Goal: Task Accomplishment & Management: Complete application form

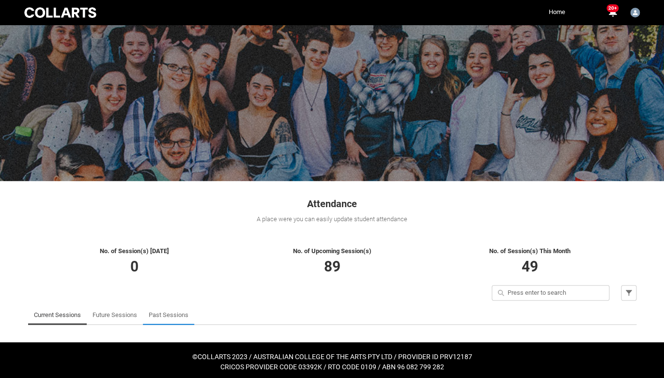
click at [172, 319] on link "Past Sessions" at bounding box center [169, 314] width 40 height 19
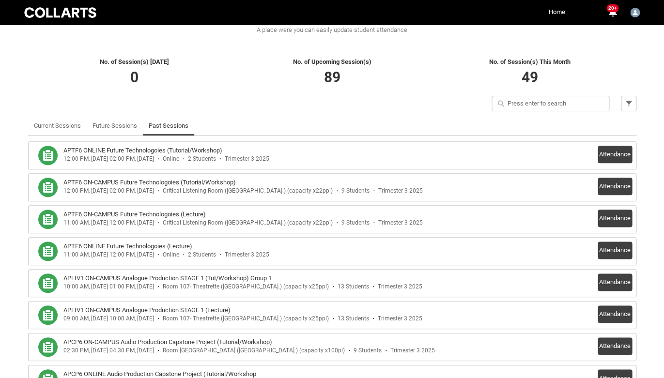
scroll to position [190, 0]
click at [615, 183] on button "Attendance" at bounding box center [614, 185] width 34 height 17
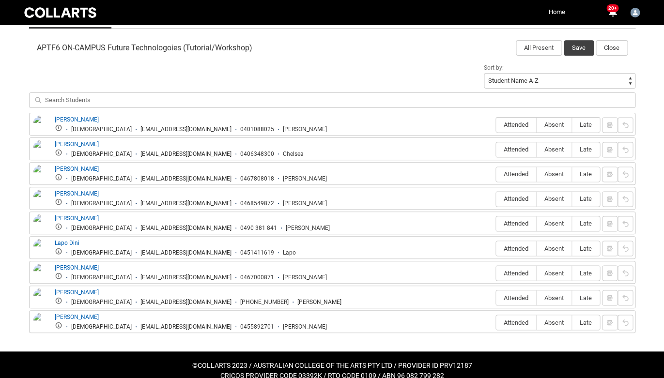
scroll to position [310, 0]
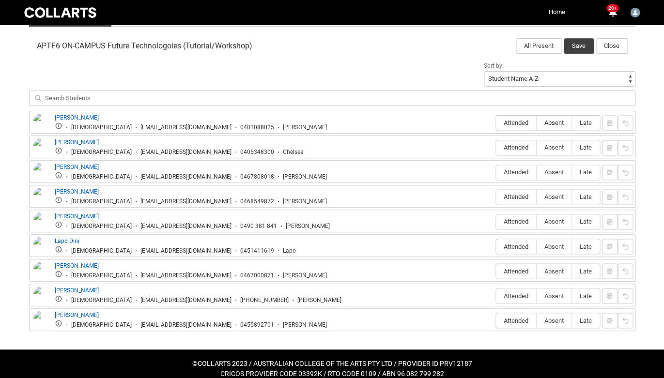
click at [556, 119] on span "Absent" at bounding box center [553, 122] width 35 height 7
click at [536, 122] on input "Absent" at bounding box center [536, 122] width 0 height 0
type lightning-radio-group "Absent"
radio input "true"
click at [512, 144] on span "Attended" at bounding box center [516, 147] width 40 height 7
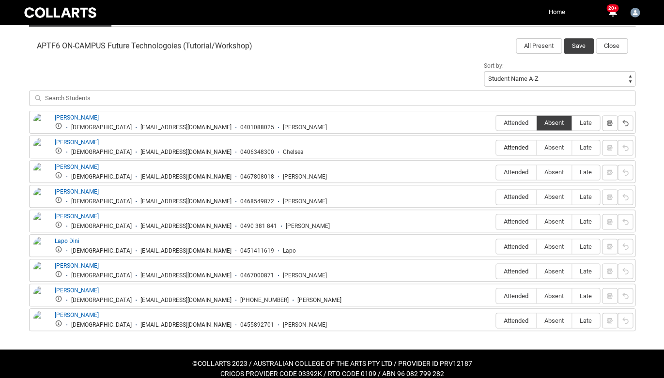
click at [496, 147] on input "Attended" at bounding box center [495, 147] width 0 height 0
type lightning-radio-group "Attended"
radio input "true"
click at [553, 169] on span "Absent" at bounding box center [553, 171] width 35 height 7
click at [536, 172] on input "Absent" at bounding box center [536, 172] width 0 height 0
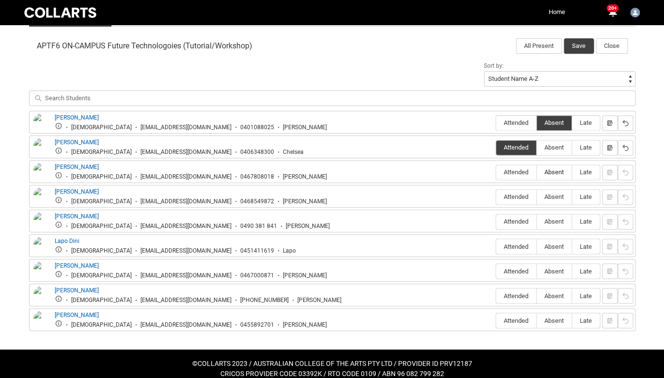
type lightning-radio-group "Absent"
radio input "true"
click at [518, 194] on span "Attended" at bounding box center [516, 196] width 40 height 7
click at [496, 197] on input "Attended" at bounding box center [495, 197] width 0 height 0
type lightning-radio-group "Attended"
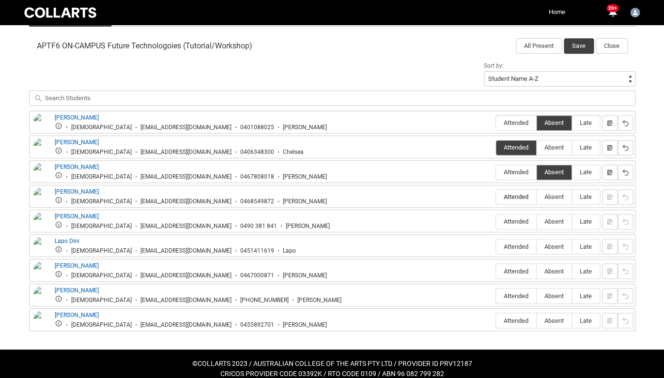
radio input "true"
click at [519, 219] on span "Attended" at bounding box center [516, 221] width 40 height 7
click at [496, 221] on input "Attended" at bounding box center [495, 221] width 0 height 0
type lightning-radio-group "Attended"
radio input "true"
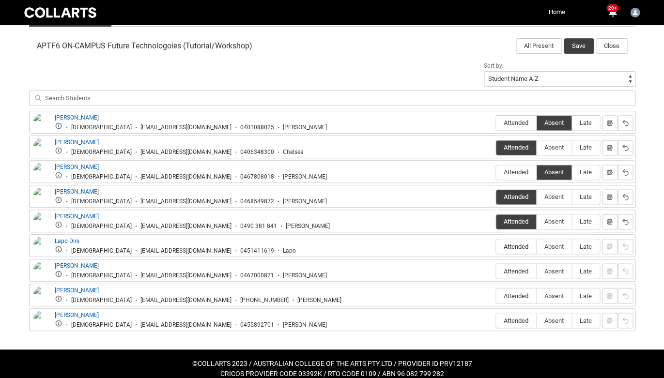
click at [519, 243] on span "Attended" at bounding box center [516, 246] width 40 height 7
click at [496, 246] on input "Attended" at bounding box center [495, 246] width 0 height 0
type lightning-radio-group "Attended"
radio input "true"
click at [558, 267] on span "Absent" at bounding box center [553, 270] width 35 height 7
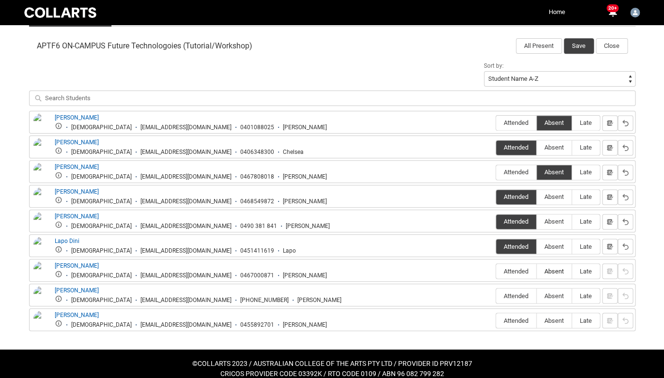
click at [536, 271] on input "Absent" at bounding box center [536, 271] width 0 height 0
type lightning-radio-group "Absent"
radio input "true"
click at [562, 293] on span "Absent" at bounding box center [553, 295] width 35 height 7
click at [536, 295] on input "Absent" at bounding box center [536, 295] width 0 height 0
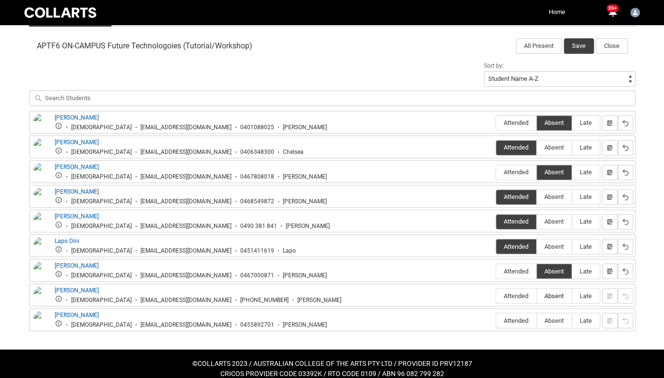
type lightning-radio-group "Absent"
radio input "true"
click at [519, 317] on span "Attended" at bounding box center [516, 320] width 40 height 7
click at [496, 320] on input "Attended" at bounding box center [495, 320] width 0 height 0
type lightning-radio-group "Attended"
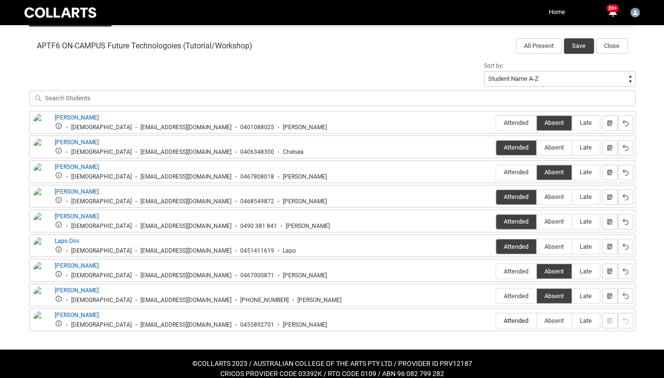
radio input "true"
click at [581, 44] on button "Save" at bounding box center [579, 45] width 30 height 15
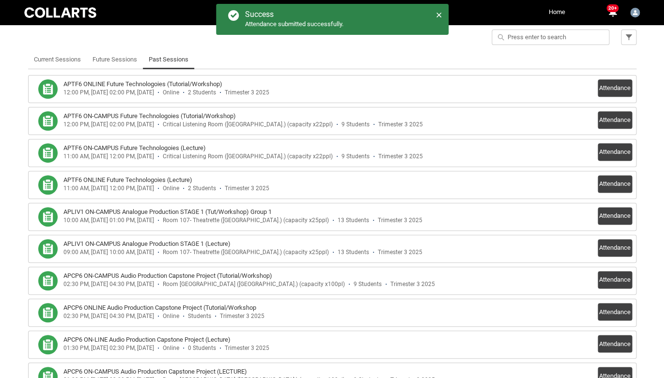
scroll to position [250, 0]
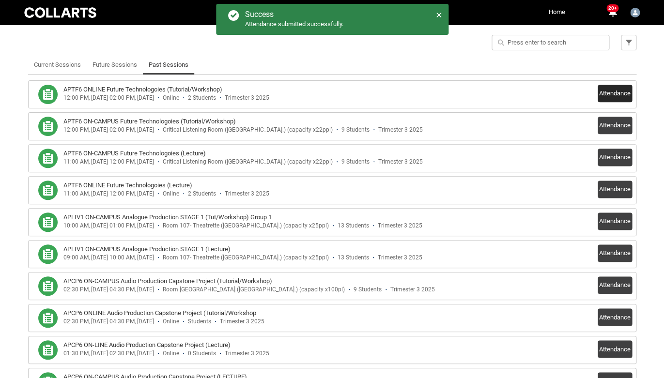
click at [612, 94] on button "Attendance" at bounding box center [614, 93] width 34 height 17
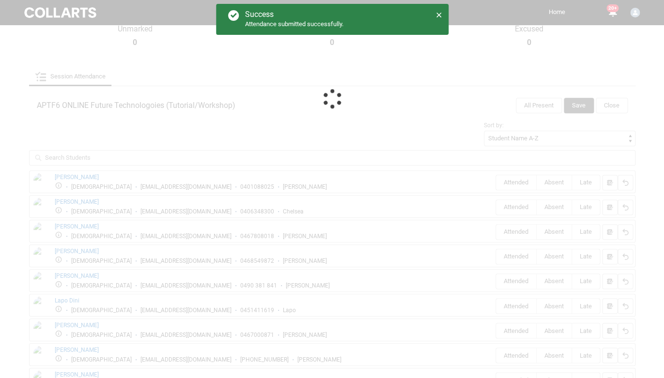
scroll to position [145, 0]
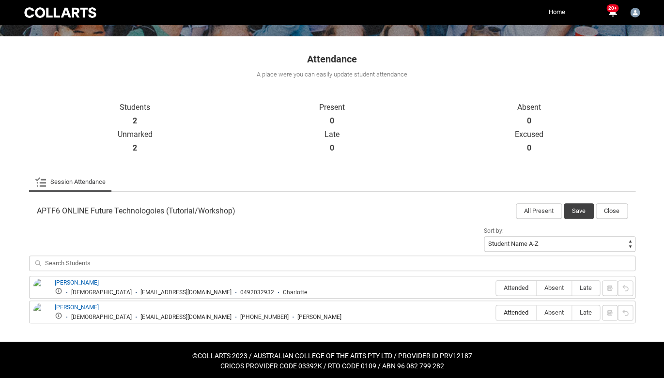
click at [523, 313] on span "Attended" at bounding box center [516, 312] width 40 height 7
click at [496, 313] on input "Attended" at bounding box center [495, 312] width 0 height 0
type lightning-radio-group "Attended"
radio input "true"
click at [561, 287] on span "Absent" at bounding box center [553, 287] width 35 height 7
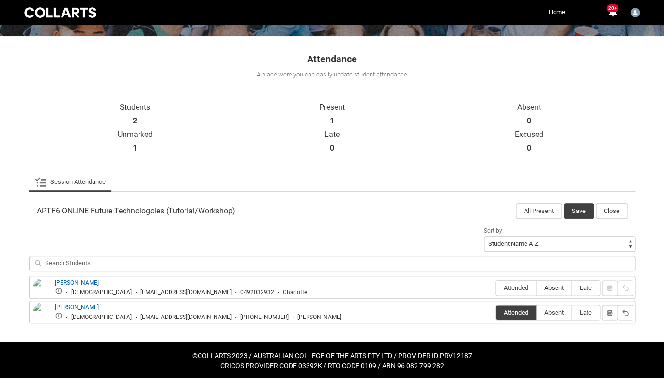
click at [536, 288] on input "Absent" at bounding box center [536, 288] width 0 height 0
type lightning-radio-group "Absent"
radio input "true"
click at [580, 212] on button "Save" at bounding box center [579, 210] width 30 height 15
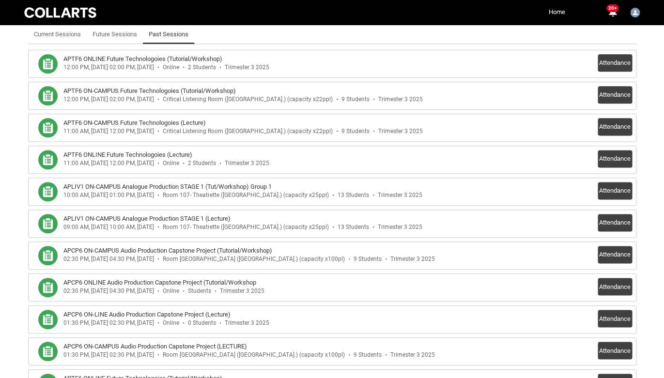
scroll to position [292, 0]
